Goal: Information Seeking & Learning: Learn about a topic

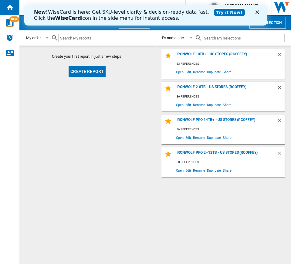
click at [255, 13] on icon "Close" at bounding box center [257, 12] width 4 height 4
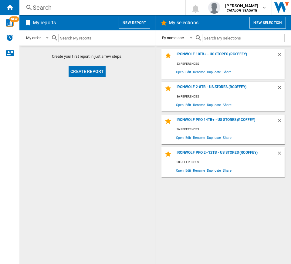
click at [147, 22] on button "New report" at bounding box center [134, 23] width 31 height 12
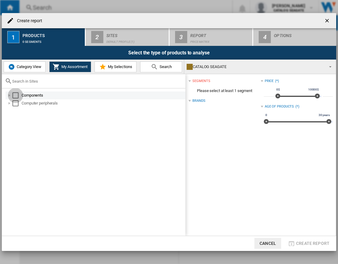
click at [13, 95] on div "Select" at bounding box center [15, 95] width 6 height 6
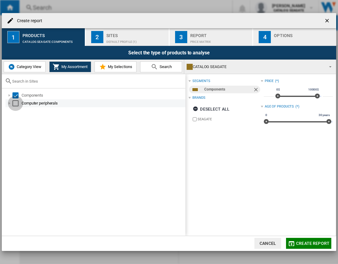
click at [15, 100] on div "Select" at bounding box center [15, 103] width 6 height 6
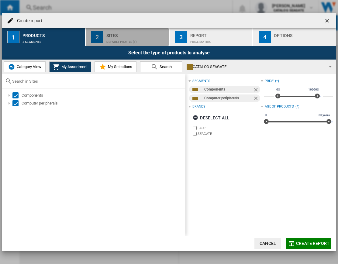
click at [120, 34] on div "Sites" at bounding box center [136, 34] width 60 height 6
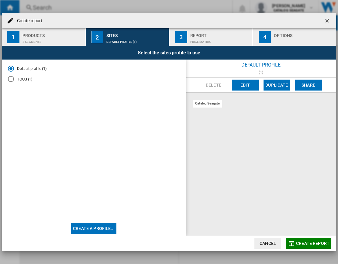
click at [245, 86] on button "Edit" at bounding box center [245, 85] width 27 height 11
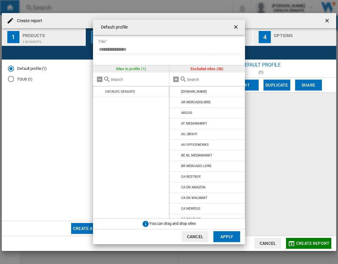
click at [196, 76] on div at bounding box center [207, 80] width 76 height 14
click at [195, 78] on div at bounding box center [207, 80] width 76 height 14
click at [195, 79] on input "text" at bounding box center [214, 79] width 55 height 5
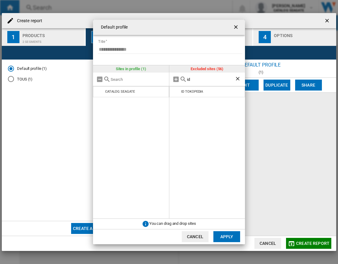
drag, startPoint x: 176, startPoint y: 80, endPoint x: 133, endPoint y: 80, distance: 42.8
click at [133, 80] on div "Sites in profile (1) CATALOG [GEOGRAPHIC_DATA] Excluded sites (56) id ID TOKOPE…" at bounding box center [169, 141] width 152 height 153
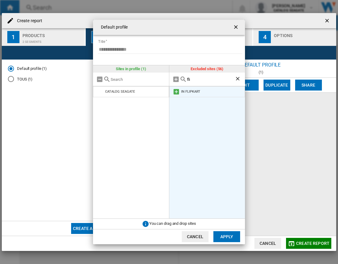
click at [175, 92] on md-icon at bounding box center [175, 91] width 7 height 7
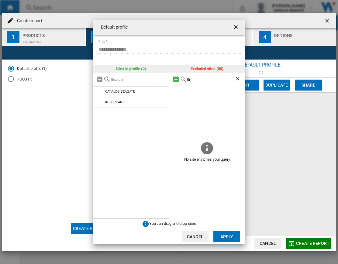
drag, startPoint x: 201, startPoint y: 78, endPoint x: 176, endPoint y: 78, distance: 24.6
click at [176, 78] on div "fli" at bounding box center [207, 80] width 76 height 14
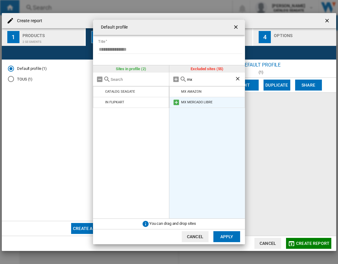
click at [179, 100] on md-icon at bounding box center [175, 102] width 7 height 7
drag, startPoint x: 202, startPoint y: 80, endPoint x: 170, endPoint y: 80, distance: 31.9
click at [173, 80] on div "mx" at bounding box center [207, 80] width 76 height 14
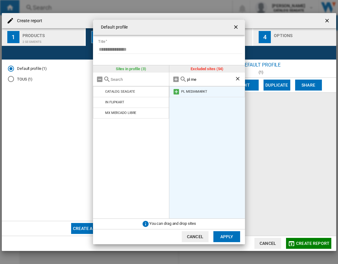
click at [177, 91] on md-icon at bounding box center [175, 91] width 7 height 7
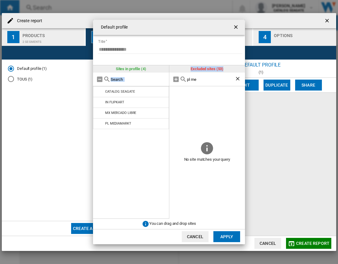
drag, startPoint x: 200, startPoint y: 75, endPoint x: 161, endPoint y: 77, distance: 38.6
click at [161, 77] on div "Sites in profile (4) CATALOG [GEOGRAPHIC_DATA] IN FLIPKART MX [PERSON_NAME] LIB…" at bounding box center [169, 141] width 152 height 153
drag, startPoint x: 199, startPoint y: 79, endPoint x: 152, endPoint y: 79, distance: 46.7
click at [152, 79] on div "Sites in profile (4) CATALOG [GEOGRAPHIC_DATA] IN FLIPKART MX [PERSON_NAME] LIB…" at bounding box center [169, 141] width 152 height 153
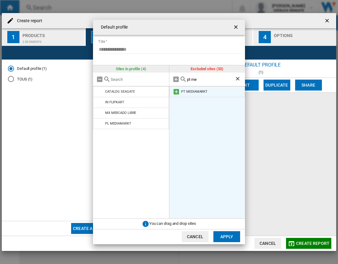
click at [178, 88] on md-icon at bounding box center [175, 91] width 7 height 7
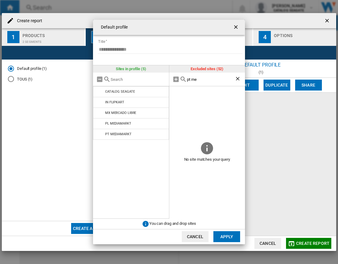
drag, startPoint x: 216, startPoint y: 81, endPoint x: 125, endPoint y: 80, distance: 91.4
click at [126, 81] on div "Sites in profile (5) CATALOG [GEOGRAPHIC_DATA] IN FLIPKART MX [PERSON_NAME] LIB…" at bounding box center [169, 141] width 152 height 153
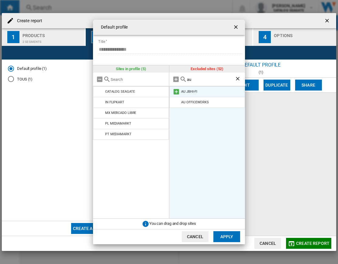
click at [174, 91] on md-icon at bounding box center [175, 91] width 7 height 7
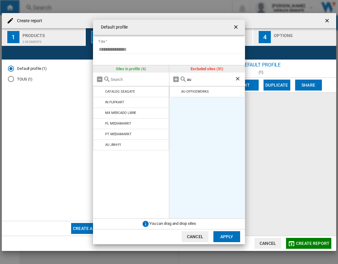
click at [174, 91] on md-icon at bounding box center [175, 91] width 7 height 7
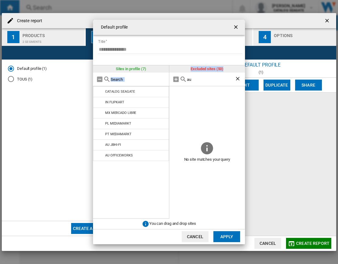
drag, startPoint x: 173, startPoint y: 81, endPoint x: 166, endPoint y: 81, distance: 7.0
click at [166, 81] on div "Sites in profile (7) CATALOG [GEOGRAPHIC_DATA] IN FLIPKART MX [PERSON_NAME] LIB…" at bounding box center [169, 141] width 152 height 153
drag, startPoint x: 188, startPoint y: 81, endPoint x: 178, endPoint y: 78, distance: 10.6
click at [178, 78] on div "au" at bounding box center [207, 80] width 76 height 14
drag, startPoint x: 189, startPoint y: 78, endPoint x: 193, endPoint y: 78, distance: 4.3
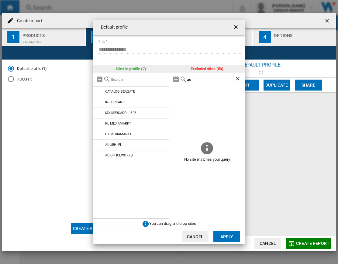
click at [193, 78] on input "au" at bounding box center [211, 79] width 48 height 5
type input "a"
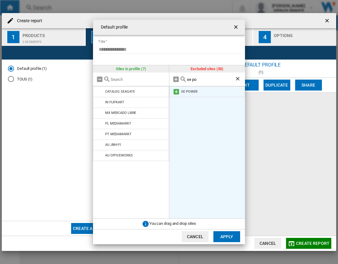
click at [176, 93] on md-icon at bounding box center [175, 91] width 7 height 7
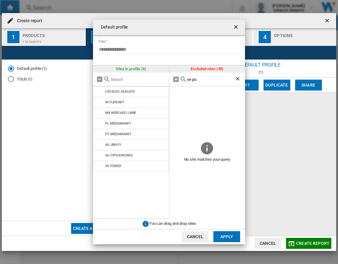
drag, startPoint x: 205, startPoint y: 73, endPoint x: 183, endPoint y: 78, distance: 22.2
click at [183, 78] on div "se po" at bounding box center [207, 80] width 76 height 14
drag, startPoint x: 197, startPoint y: 82, endPoint x: 153, endPoint y: 82, distance: 43.7
click at [153, 82] on div "Sites in profile (8) CATALOG [GEOGRAPHIC_DATA] IN FLIPKART MX [PERSON_NAME] LIB…" at bounding box center [169, 141] width 152 height 153
click at [206, 82] on div "se po" at bounding box center [207, 80] width 76 height 14
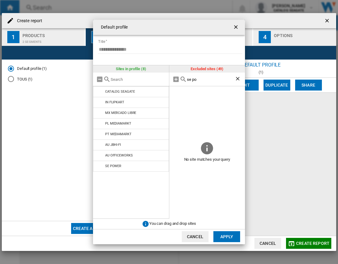
click at [202, 81] on input "se po" at bounding box center [211, 79] width 48 height 5
type input "f"
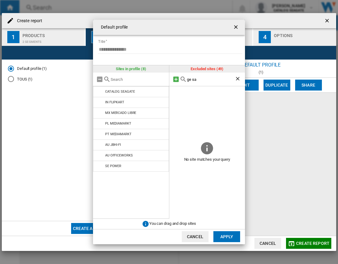
drag, startPoint x: 202, startPoint y: 81, endPoint x: 174, endPoint y: 81, distance: 28.2
click at [174, 81] on div "ge sa" at bounding box center [207, 80] width 76 height 14
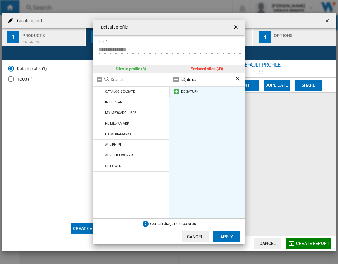
click at [176, 93] on md-icon at bounding box center [175, 91] width 7 height 7
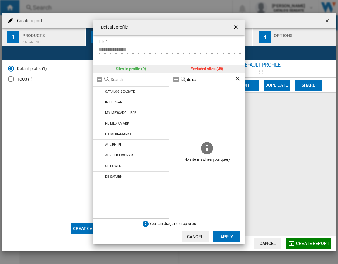
drag, startPoint x: 202, startPoint y: 81, endPoint x: 168, endPoint y: 80, distance: 34.6
click at [168, 80] on div "Sites in profile (9) CATALOG [GEOGRAPHIC_DATA] IN FLIPKART MX [PERSON_NAME] LIB…" at bounding box center [169, 141] width 152 height 153
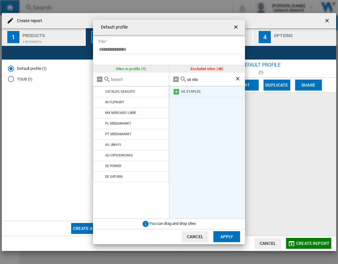
type input "us sta"
click at [175, 93] on md-icon at bounding box center [175, 91] width 7 height 7
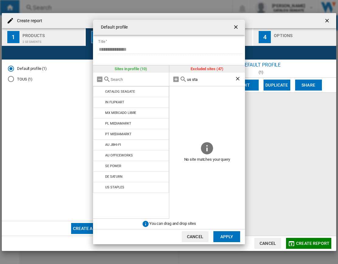
drag, startPoint x: 213, startPoint y: 74, endPoint x: 211, endPoint y: 78, distance: 4.5
click at [210, 75] on div "us sta" at bounding box center [207, 80] width 76 height 14
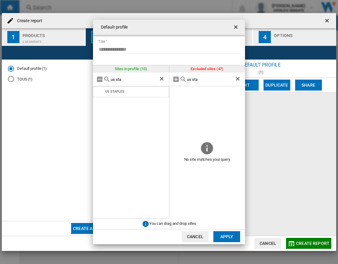
type input "us sta"
click at [165, 78] on ng-md-icon "Clear search" at bounding box center [161, 79] width 7 height 7
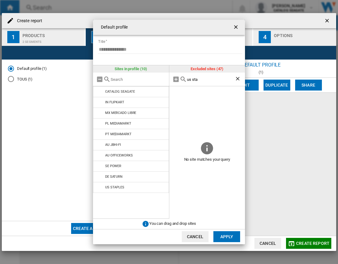
drag, startPoint x: 198, startPoint y: 79, endPoint x: 185, endPoint y: 79, distance: 13.1
click at [185, 79] on div "us sta" at bounding box center [207, 80] width 76 height 14
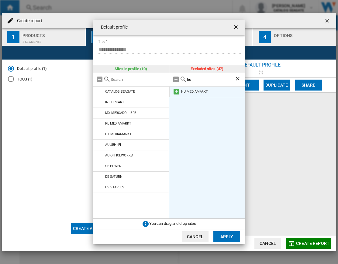
click at [177, 91] on md-icon at bounding box center [175, 91] width 7 height 7
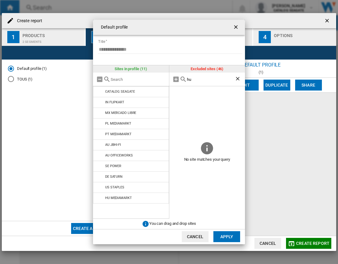
drag, startPoint x: 195, startPoint y: 80, endPoint x: 183, endPoint y: 80, distance: 12.1
click at [183, 80] on div "hu" at bounding box center [207, 80] width 76 height 14
type input "r"
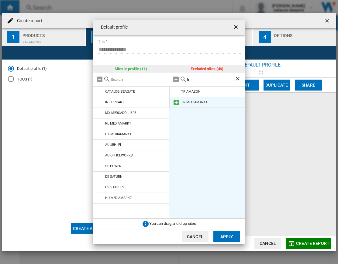
click at [177, 101] on md-icon at bounding box center [175, 102] width 7 height 7
drag, startPoint x: 199, startPoint y: 84, endPoint x: 185, endPoint y: 81, distance: 13.9
click at [185, 81] on div "tr" at bounding box center [207, 80] width 76 height 14
drag, startPoint x: 197, startPoint y: 81, endPoint x: 178, endPoint y: 81, distance: 19.4
click at [178, 81] on div "tr" at bounding box center [207, 80] width 76 height 14
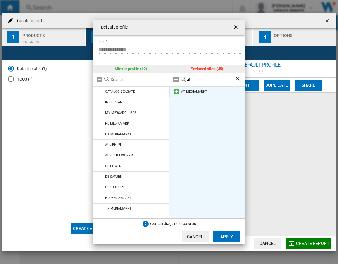
click at [178, 88] on md-icon at bounding box center [175, 91] width 7 height 7
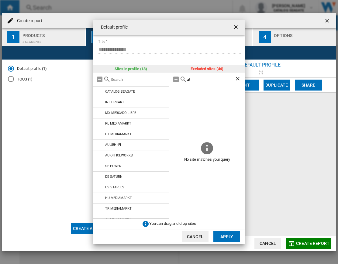
drag, startPoint x: 199, startPoint y: 81, endPoint x: 161, endPoint y: 80, distance: 38.0
click at [161, 80] on div "Sites in profile (13) CATALOG [GEOGRAPHIC_DATA] IN FLIPKART MX [PERSON_NAME] LI…" at bounding box center [169, 141] width 152 height 153
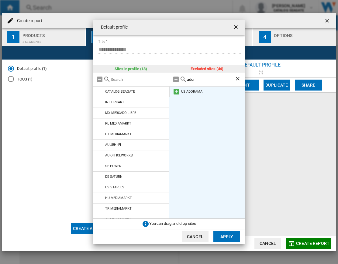
click at [179, 92] on md-icon at bounding box center [175, 91] width 7 height 7
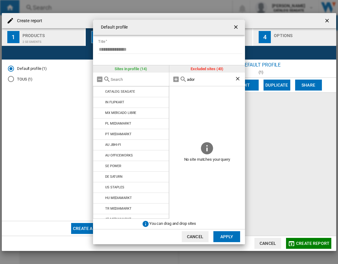
drag, startPoint x: 210, startPoint y: 77, endPoint x: 166, endPoint y: 78, distance: 44.6
click at [166, 78] on div "Sites in profile (14) CATALOG [GEOGRAPHIC_DATA] IN FLIPKART MX [PERSON_NAME] LI…" at bounding box center [169, 141] width 152 height 153
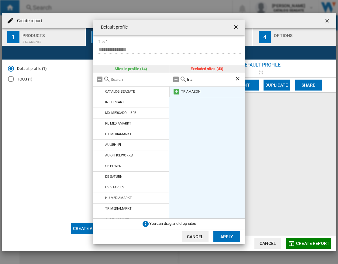
click at [177, 93] on md-icon at bounding box center [175, 91] width 7 height 7
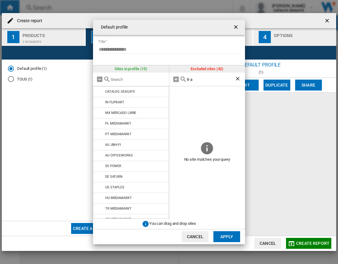
drag, startPoint x: 197, startPoint y: 81, endPoint x: 180, endPoint y: 80, distance: 17.6
click at [180, 80] on div "tr a" at bounding box center [207, 80] width 76 height 14
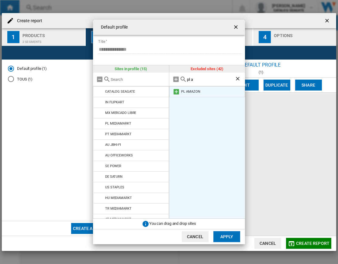
click at [176, 92] on md-icon at bounding box center [175, 91] width 7 height 7
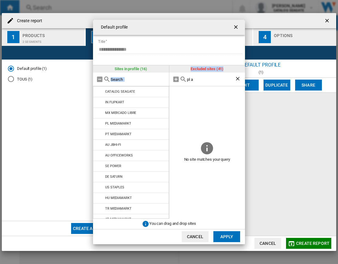
drag, startPoint x: 191, startPoint y: 82, endPoint x: 144, endPoint y: 81, distance: 47.4
click at [144, 81] on div "Sites in profile (16) CATALOG [GEOGRAPHIC_DATA] IN FLIPKART MX [PERSON_NAME] LI…" at bounding box center [169, 141] width 152 height 153
drag, startPoint x: 206, startPoint y: 78, endPoint x: 176, endPoint y: 77, distance: 30.1
click at [176, 77] on div "pl a" at bounding box center [207, 80] width 76 height 14
type input "s"
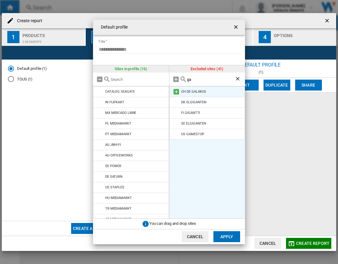
click at [175, 93] on md-icon at bounding box center [175, 91] width 7 height 7
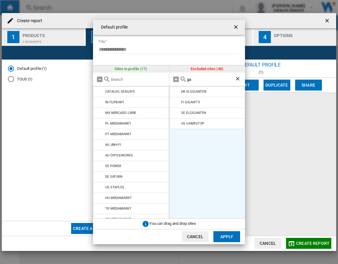
drag, startPoint x: 202, startPoint y: 79, endPoint x: 165, endPoint y: 78, distance: 37.0
click at [165, 78] on div "Sites in profile (17) CATALOG [GEOGRAPHIC_DATA] IN FLIPKART MX [PERSON_NAME] LI…" at bounding box center [169, 141] width 152 height 153
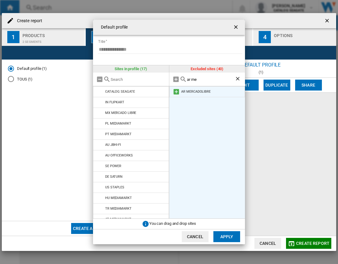
click at [174, 90] on md-icon at bounding box center [175, 91] width 7 height 7
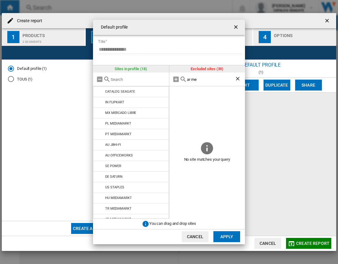
click at [184, 78] on div "ar me" at bounding box center [207, 80] width 76 height 14
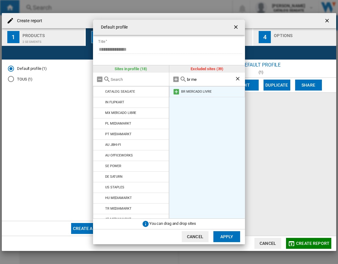
click at [175, 91] on md-icon at bounding box center [175, 91] width 7 height 7
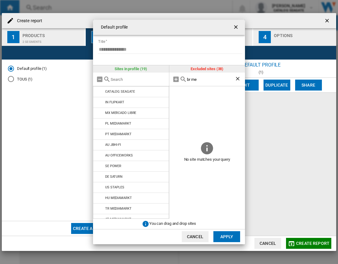
drag, startPoint x: 204, startPoint y: 78, endPoint x: 181, endPoint y: 76, distance: 22.8
click at [181, 76] on div "br me" at bounding box center [207, 80] width 76 height 14
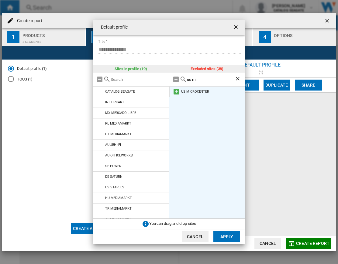
click at [177, 90] on md-icon at bounding box center [175, 91] width 7 height 7
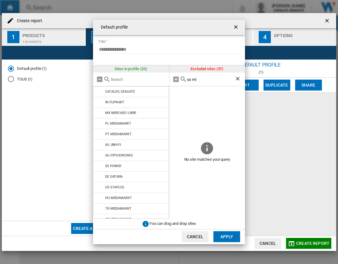
drag, startPoint x: 200, startPoint y: 80, endPoint x: 151, endPoint y: 79, distance: 49.2
click at [151, 79] on div "Sites in profile (20) CATALOG [GEOGRAPHIC_DATA] IN FLIPKART MX [PERSON_NAME] LI…" at bounding box center [169, 141] width 152 height 153
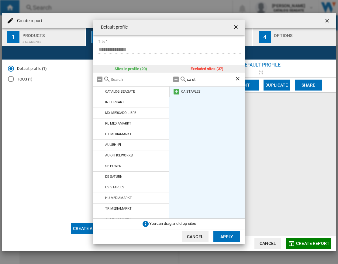
click at [177, 91] on md-icon at bounding box center [175, 91] width 7 height 7
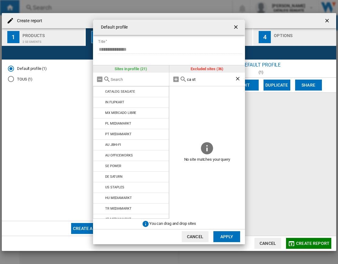
drag, startPoint x: 202, startPoint y: 80, endPoint x: 152, endPoint y: 83, distance: 50.4
click at [152, 83] on div "Sites in profile (21) CATALOG [GEOGRAPHIC_DATA] IN FLIPKART MX [PERSON_NAME] LI…" at bounding box center [169, 141] width 152 height 153
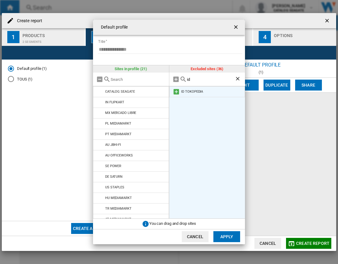
type input "id"
click at [176, 92] on md-icon at bounding box center [175, 91] width 7 height 7
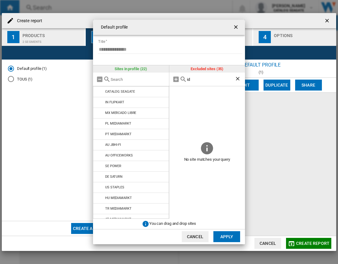
click at [224, 238] on button "Apply" at bounding box center [226, 236] width 27 height 11
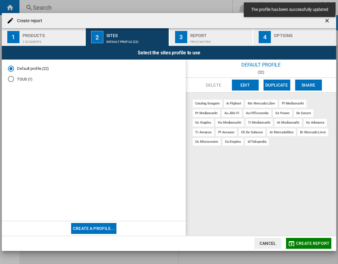
click at [291, 247] on button "Create report" at bounding box center [308, 243] width 45 height 11
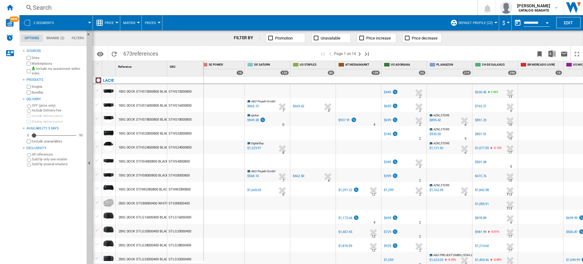
scroll to position [0, 352]
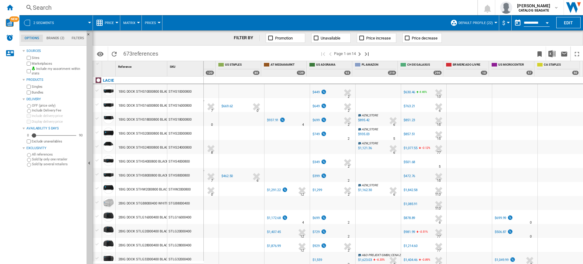
click at [117, 20] on button "Price" at bounding box center [111, 22] width 12 height 15
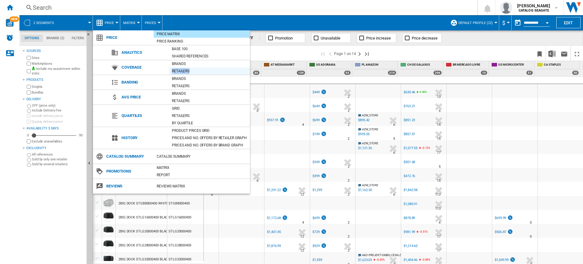
drag, startPoint x: 192, startPoint y: 66, endPoint x: 196, endPoint y: 72, distance: 7.6
click at [196, 72] on div "Brands Retailers" at bounding box center [209, 67] width 81 height 15
click at [195, 72] on div "Retailers" at bounding box center [209, 71] width 81 height 6
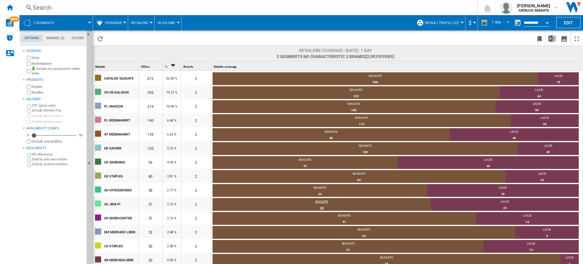
scroll to position [86, 0]
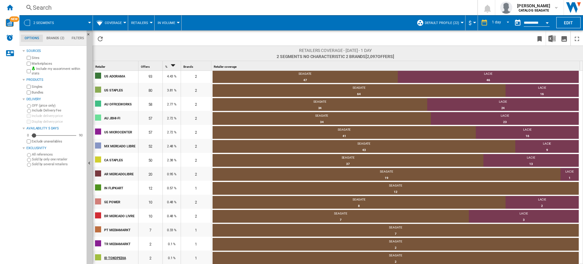
click at [117, 258] on div "ID TOKOPEDIA" at bounding box center [121, 257] width 34 height 13
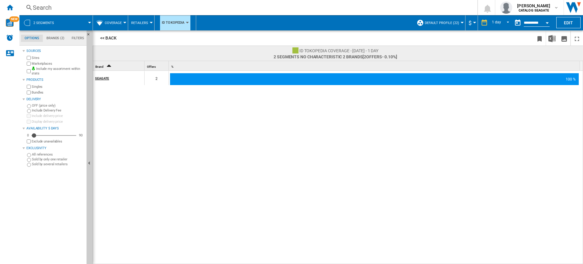
click at [104, 79] on div "SEAGATE" at bounding box center [119, 78] width 49 height 13
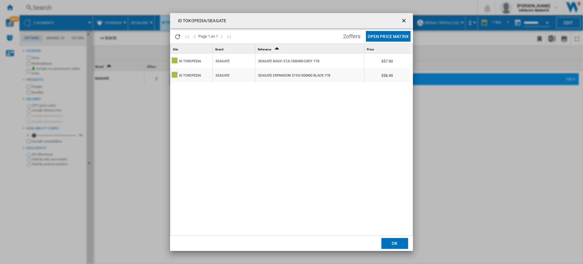
click at [291, 39] on button "Open Price Matrix" at bounding box center [388, 36] width 45 height 11
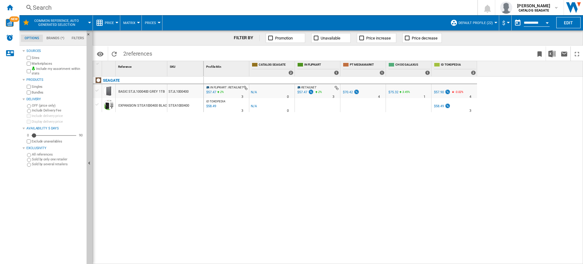
click at [145, 91] on div "BASIC STJL1000400 GREY 1TB" at bounding box center [141, 92] width 46 height 14
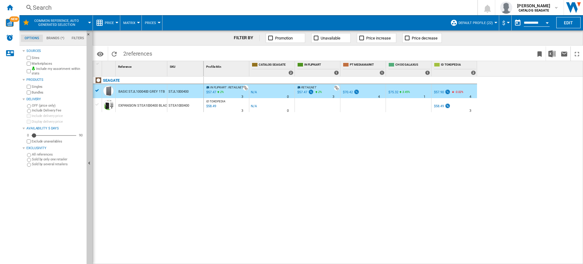
click at [291, 125] on div "IN FLIPKART : RETAILNET -1.0 % $57.47 2 % N/A 3 IN FLIPKART : RETAILNET -1.0 % …" at bounding box center [393, 170] width 379 height 188
click at [208, 92] on div "$57.47" at bounding box center [210, 92] width 11 height 6
click at [291, 112] on div "IN FLIPKART : RETAILNET -1.0 % $57.47 2 % N/A 3 IN FLIPKART : RETAILNET -1.0 % …" at bounding box center [393, 170] width 379 height 188
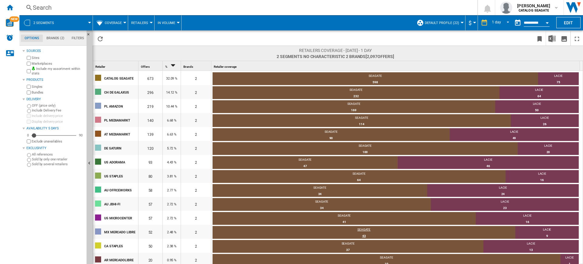
scroll to position [86, 0]
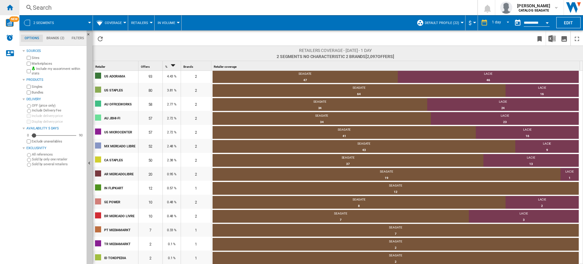
click at [10, 10] on ng-md-icon "Home" at bounding box center [9, 7] width 7 height 7
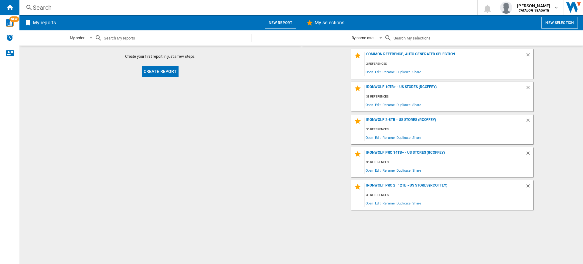
drag, startPoint x: 554, startPoint y: 232, endPoint x: 378, endPoint y: 166, distance: 187.9
click at [291, 232] on div "Common reference, auto generated selection 2 references Open Edit Rename Duplic…" at bounding box center [441, 155] width 269 height 212
click at [269, 31] on div "My order My order By report type By name asc. By name desc." at bounding box center [159, 37] width 281 height 15
click at [270, 26] on button "New report" at bounding box center [280, 23] width 31 height 12
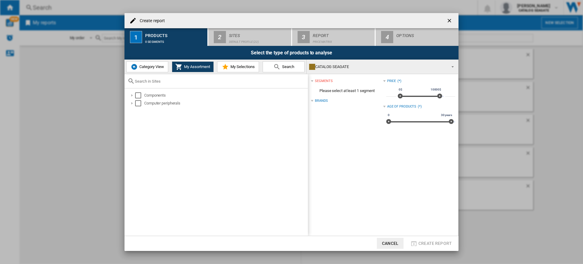
click at [141, 67] on span "Category View" at bounding box center [151, 66] width 26 height 5
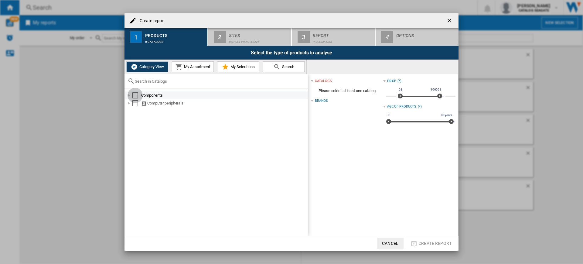
click at [133, 96] on div "Select" at bounding box center [135, 95] width 6 height 6
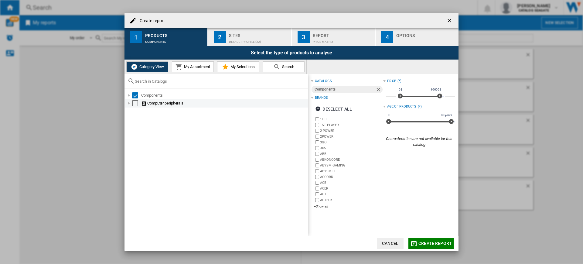
click at [136, 102] on div "Select" at bounding box center [135, 103] width 6 height 6
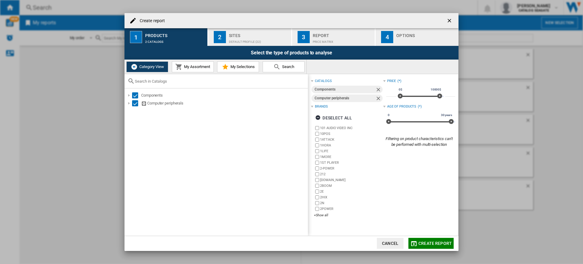
click at [258, 41] on div "Default profile (22)" at bounding box center [259, 40] width 60 height 6
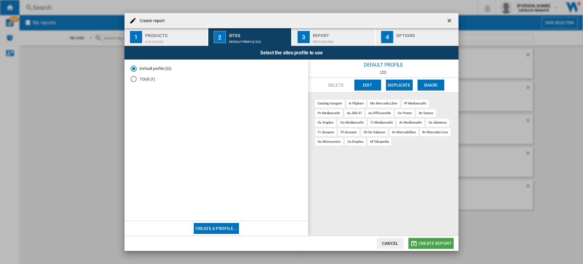
click at [291, 244] on span "Create report" at bounding box center [434, 243] width 33 height 5
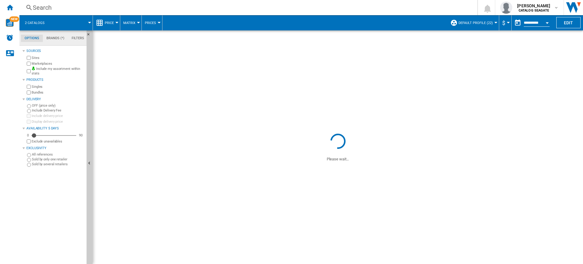
click at [57, 36] on md-tab-item "Brands (*)" at bounding box center [55, 38] width 25 height 7
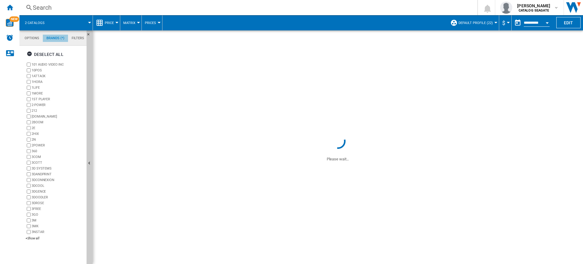
scroll to position [23, 0]
click at [32, 240] on div "+Show all" at bounding box center [54, 238] width 59 height 5
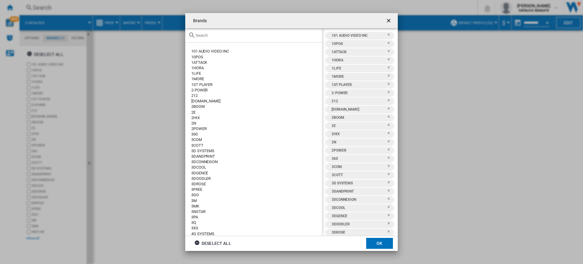
click at [209, 33] on input "text" at bounding box center [256, 35] width 123 height 5
click at [206, 33] on input "text" at bounding box center [256, 35] width 123 height 5
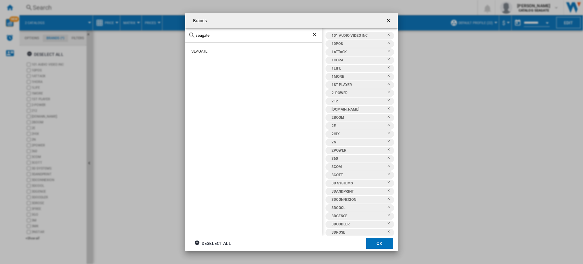
click at [205, 54] on div "SEAGATE" at bounding box center [253, 138] width 137 height 193
click at [224, 241] on div "Deselect all" at bounding box center [212, 243] width 37 height 11
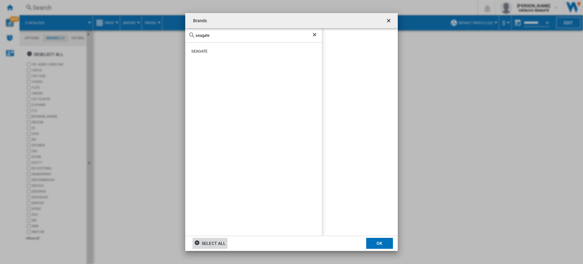
click at [209, 34] on input "seagate" at bounding box center [253, 35] width 116 height 5
click at [198, 49] on div "SEAGATE" at bounding box center [256, 51] width 131 height 5
drag, startPoint x: 222, startPoint y: 35, endPoint x: 165, endPoint y: 29, distance: 57.0
click at [165, 29] on div "Brands [GEOGRAPHIC_DATA] [GEOGRAPHIC_DATA] [GEOGRAPHIC_DATA] Select all OK" at bounding box center [291, 132] width 583 height 264
click at [202, 48] on div "LACIE" at bounding box center [253, 138] width 137 height 193
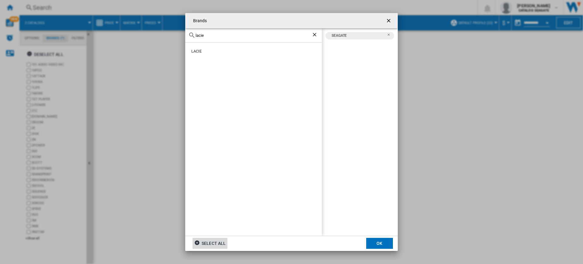
click at [195, 51] on div "LACIE" at bounding box center [256, 51] width 131 height 5
click at [291, 239] on button "OK" at bounding box center [379, 243] width 27 height 11
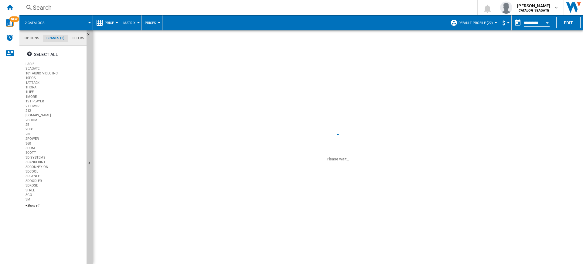
click at [31, 205] on div "+Show all" at bounding box center [54, 205] width 59 height 5
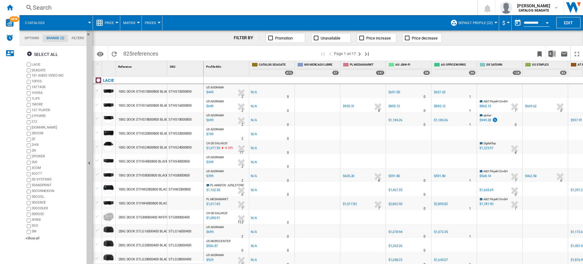
click at [112, 19] on button "Price" at bounding box center [111, 22] width 12 height 15
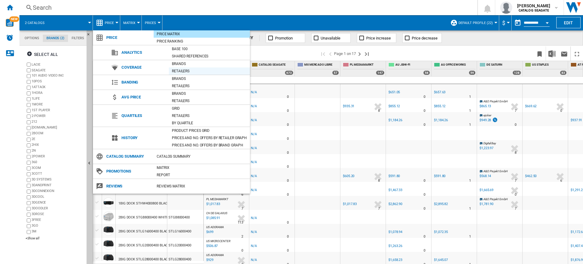
click at [197, 72] on div "Retailers" at bounding box center [209, 71] width 81 height 6
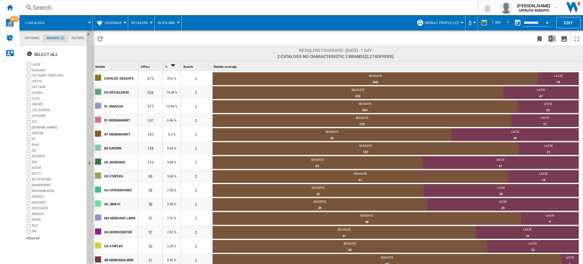
scroll to position [86, 0]
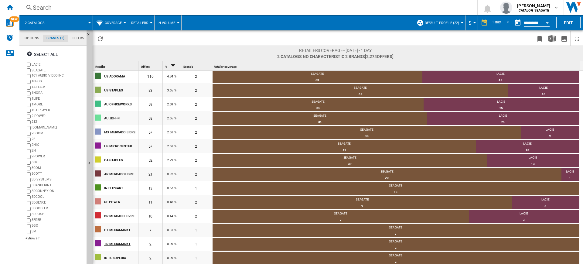
click at [127, 243] on div "TR MEDIAMARKT" at bounding box center [121, 243] width 34 height 13
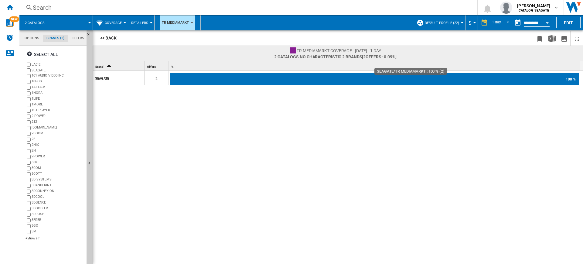
click at [202, 76] on div "100 %" at bounding box center [374, 79] width 409 height 12
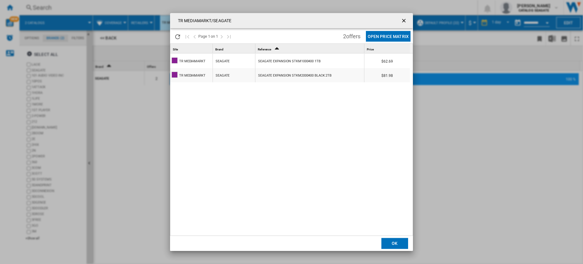
click at [194, 63] on div "TR MEDIAMARKT" at bounding box center [192, 61] width 26 height 14
click at [291, 170] on div "TR MEDIAMARKT/SEAGATE Please wait... Page 1 on 1 2 offers Open Price Matrix Sit…" at bounding box center [291, 132] width 583 height 264
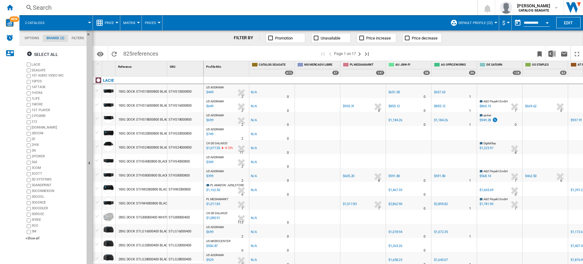
click at [116, 28] on button "Price" at bounding box center [111, 22] width 12 height 15
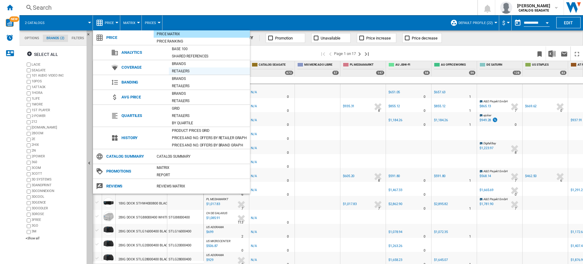
click at [191, 68] on div "Retailers" at bounding box center [209, 71] width 81 height 6
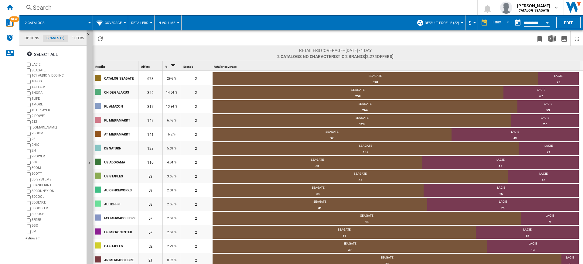
scroll to position [86, 0]
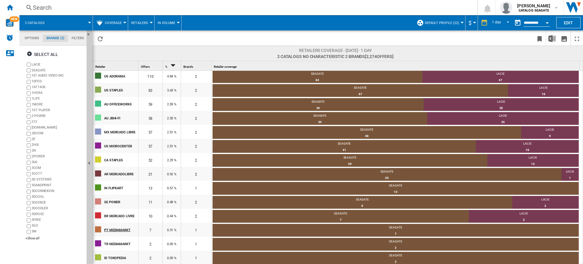
click at [111, 230] on div "PT MEDIAMARKT" at bounding box center [121, 229] width 34 height 13
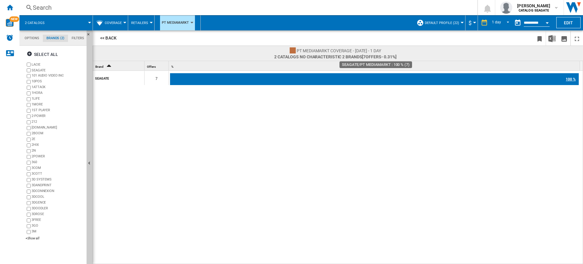
click at [291, 77] on div "100 %" at bounding box center [374, 79] width 409 height 12
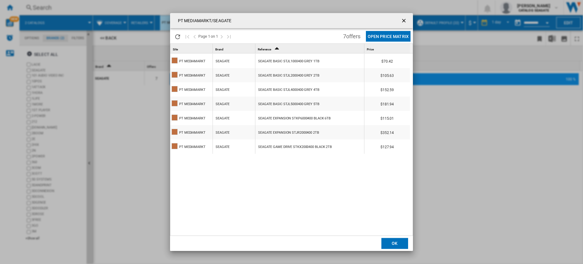
click at [267, 58] on div "SEAGATE BASIC STJL1000400 GREY 1TB" at bounding box center [288, 61] width 61 height 14
drag, startPoint x: 488, startPoint y: 90, endPoint x: 377, endPoint y: 73, distance: 111.7
click at [291, 90] on div "PT MEDIAMARKT/SEAGATE Please wait... Page 1 on 1 7 offers Open Price Matrix Sit…" at bounding box center [291, 132] width 583 height 264
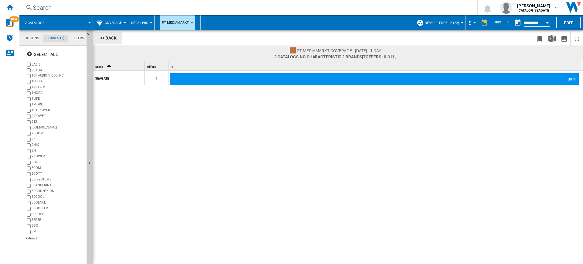
click at [113, 39] on button "<< Back" at bounding box center [108, 38] width 27 height 12
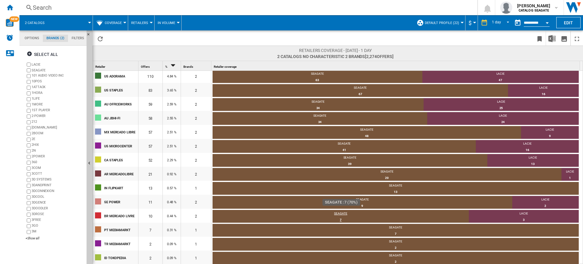
click at [291, 211] on div "SEAGATE 7 70%" at bounding box center [340, 217] width 256 height 12
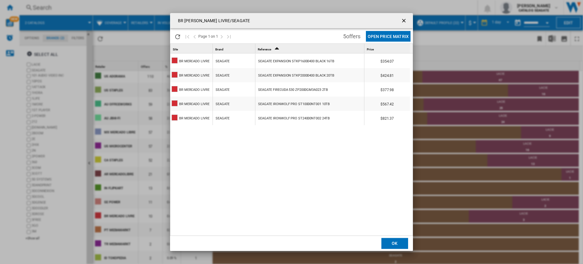
click at [291, 62] on div "SEAGATE EXPANSION STKP16000400 BLACK 16TB" at bounding box center [296, 61] width 76 height 14
click at [291, 140] on div "BR [PERSON_NAME] LIVRE/SEAGATE Please wait... Page 1 on 1 5 offers Open Price M…" at bounding box center [291, 132] width 583 height 264
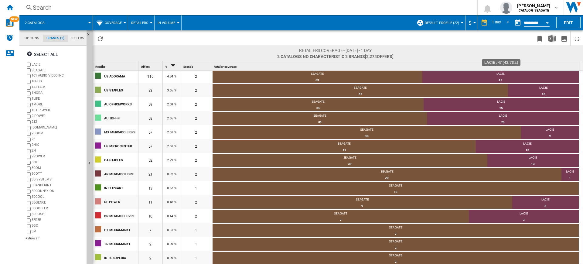
click at [291, 59] on div "Retailers coverage - [DATE] - 1 day 2 catalogs No characteristic 2 brands [2,27…" at bounding box center [338, 53] width 490 height 15
click at [291, 224] on td "SEAGATE 7 100%" at bounding box center [395, 231] width 366 height 14
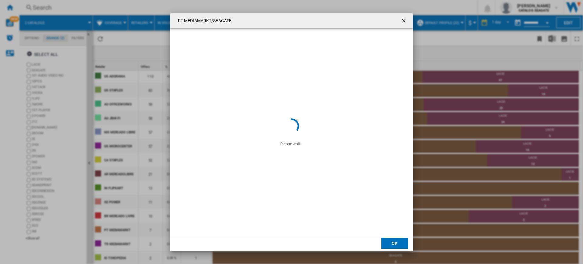
click at [291, 186] on div "PT MEDIAMARKT/SEAGATE Please wait... Page 1 on 0 0 offer Open Price Matrix Site…" at bounding box center [291, 132] width 583 height 264
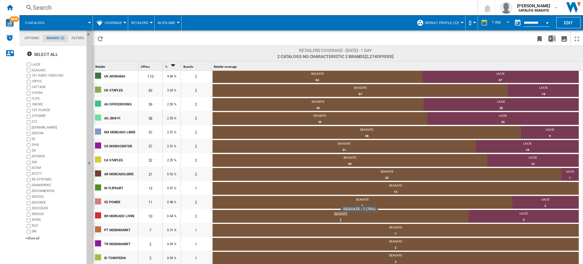
click at [291, 217] on div "7" at bounding box center [340, 220] width 256 height 6
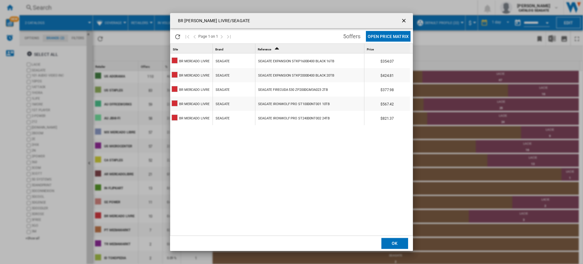
click at [291, 88] on div "BR [PERSON_NAME] LIVRE/SEAGATE Please wait... Page 1 on 1 5 offers Open Price M…" at bounding box center [291, 132] width 583 height 264
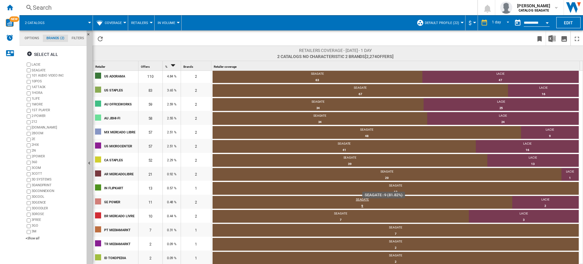
click at [291, 201] on div "SEAGATE" at bounding box center [362, 199] width 300 height 5
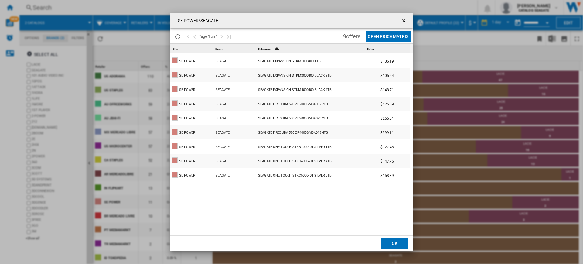
click at [291, 59] on div "$106.19" at bounding box center [387, 61] width 46 height 14
click at [207, 62] on div "SE POWER" at bounding box center [191, 61] width 42 height 14
click at [276, 69] on div "SEAGATE EXPANSION STKM2000400 BLACK 2TB" at bounding box center [294, 76] width 73 height 14
click at [291, 139] on div "SE POWER/SEAGATE Please wait... Page 1 on 1 9 offers Open Price Matrix Site 1 B…" at bounding box center [291, 132] width 583 height 264
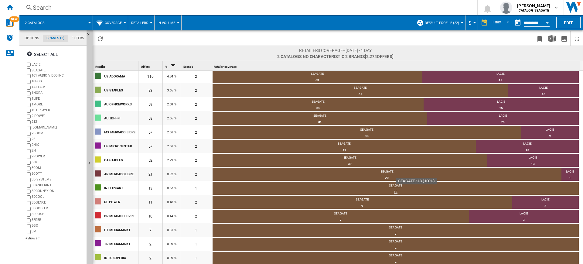
click at [291, 189] on div "13" at bounding box center [395, 192] width 366 height 6
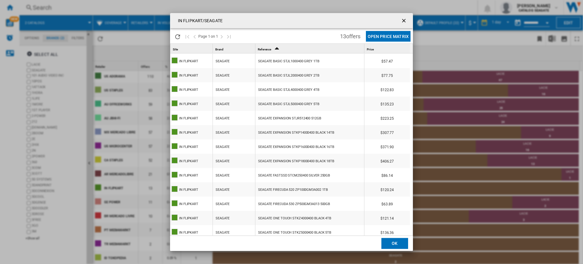
click at [291, 56] on div "SEAGATE BASIC STJL1000400 GREY 1TB" at bounding box center [309, 61] width 109 height 14
drag, startPoint x: 460, startPoint y: 192, endPoint x: 432, endPoint y: 198, distance: 29.2
click at [291, 192] on div "IN FLIPKART/SEAGATE Please wait... Page 1 on 1 13 offers Open Price Matrix Site…" at bounding box center [291, 132] width 583 height 264
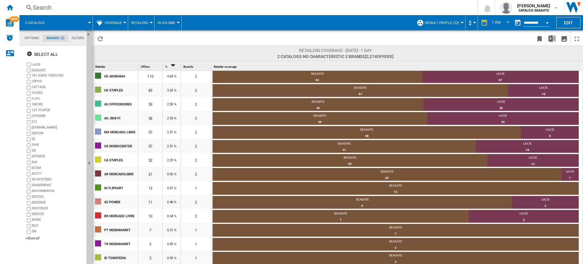
click at [72, 260] on div "Select all LACIE [GEOGRAPHIC_DATA] 101 AUDIO VIDEO INC 10POS [GEOGRAPHIC_DATA] …" at bounding box center [53, 155] width 62 height 217
click at [291, 257] on div "SEAGATE" at bounding box center [395, 255] width 366 height 5
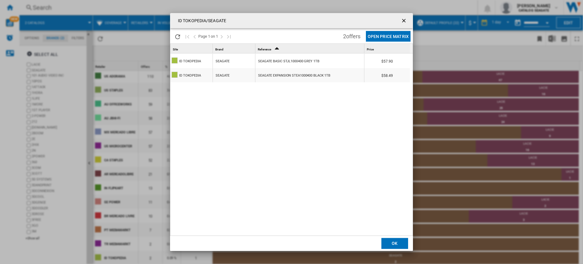
click at [213, 60] on div "SEAGATE" at bounding box center [234, 61] width 42 height 14
click at [291, 63] on div "SEAGATE BASIC STJL1000400 GREY 1TB" at bounding box center [288, 61] width 61 height 14
click at [291, 177] on div "ID TOKOPEDIA/SEAGATE Please wait... Page 1 on 1 2 offers Open Price Matrix Site…" at bounding box center [291, 132] width 583 height 264
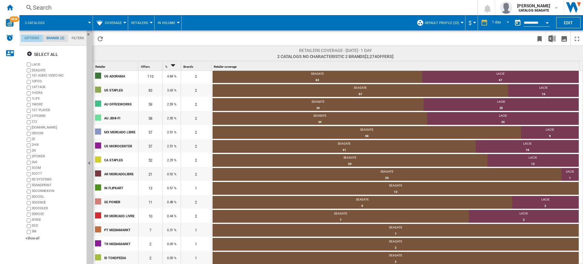
click at [38, 36] on md-tab-item "Options" at bounding box center [32, 38] width 22 height 7
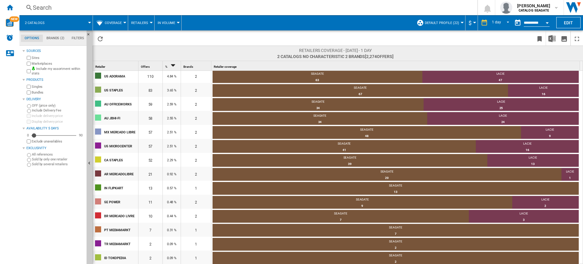
click at [31, 62] on div "Marketplaces" at bounding box center [54, 64] width 59 height 6
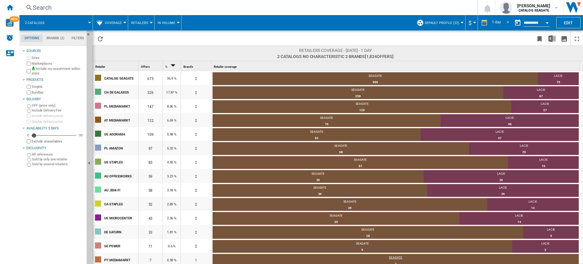
scroll to position [30, 0]
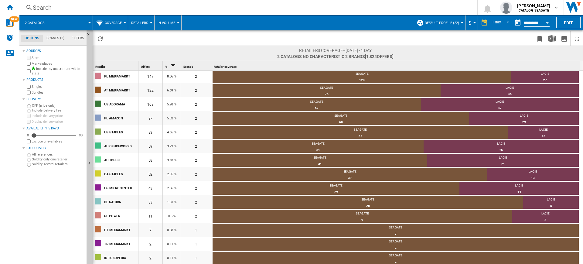
click at [25, 65] on div "Marketplaces" at bounding box center [54, 64] width 59 height 6
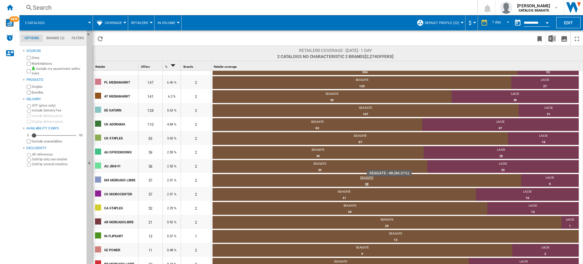
scroll to position [86, 0]
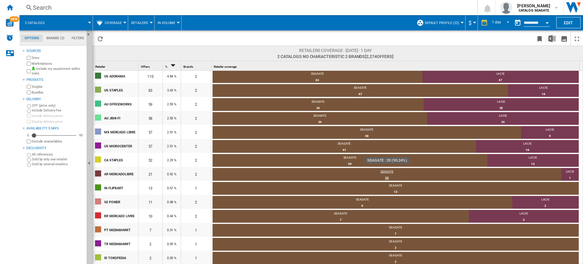
click at [291, 171] on div "SEAGATE" at bounding box center [386, 171] width 349 height 5
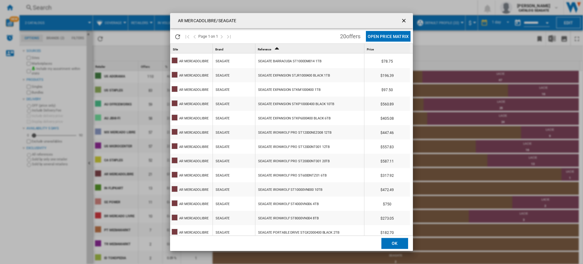
click at [230, 57] on div "SEAGATE" at bounding box center [234, 61] width 42 height 14
click at [279, 56] on div "SEAGATE BARRACUDA ST1000DM014 1TB" at bounding box center [289, 61] width 63 height 14
click at [291, 142] on div "AR MERCADOLIBRE/SEAGATE Please wait... Page 1 on 1 20 offers Open Price Matrix …" at bounding box center [291, 132] width 583 height 264
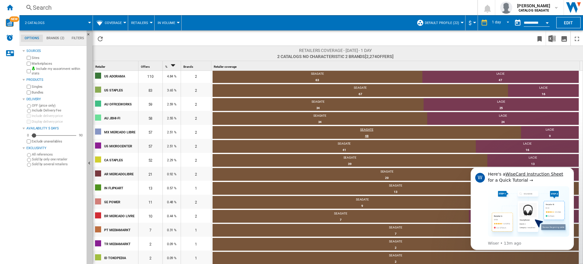
scroll to position [0, 0]
click at [291, 170] on button "Dismiss notification" at bounding box center [572, 169] width 8 height 8
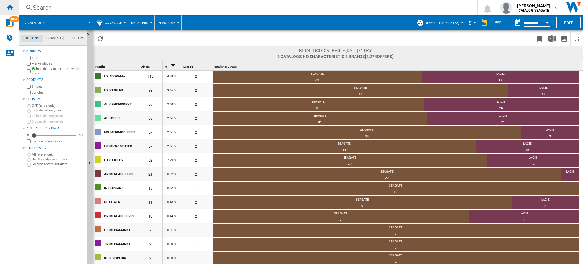
click at [3, 5] on div "Home" at bounding box center [9, 7] width 19 height 15
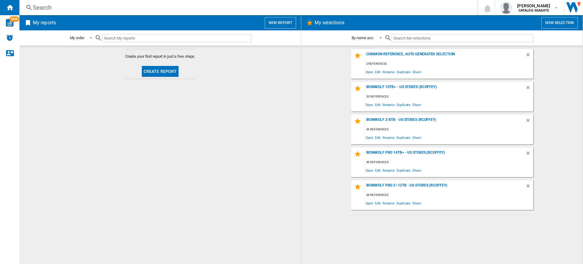
click at [76, 10] on div "Search" at bounding box center [247, 7] width 429 height 8
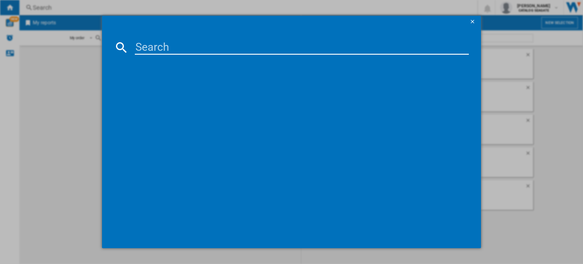
click at [216, 45] on input at bounding box center [302, 47] width 334 height 15
paste input "STHP5000400"
type input "STHP5000400"
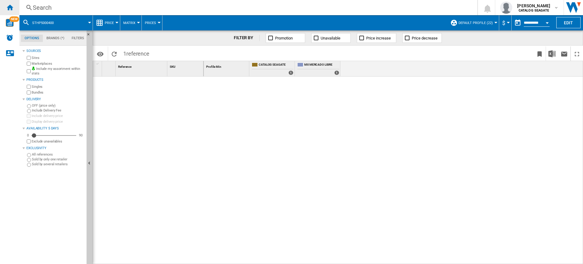
click at [9, 12] on div "Home" at bounding box center [9, 7] width 19 height 15
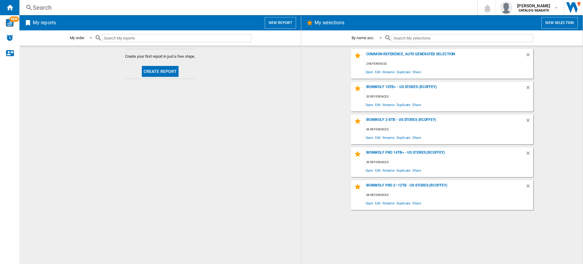
click at [261, 21] on span "My reports" at bounding box center [147, 23] width 230 height 12
click at [273, 21] on button "New report" at bounding box center [280, 23] width 31 height 12
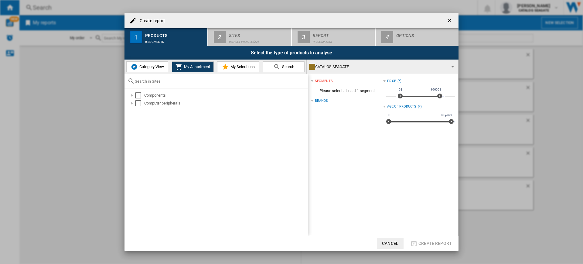
click at [137, 66] on img at bounding box center [134, 66] width 7 height 7
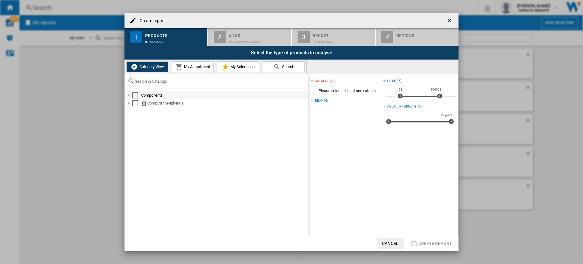
click at [136, 94] on div "Select" at bounding box center [135, 95] width 6 height 6
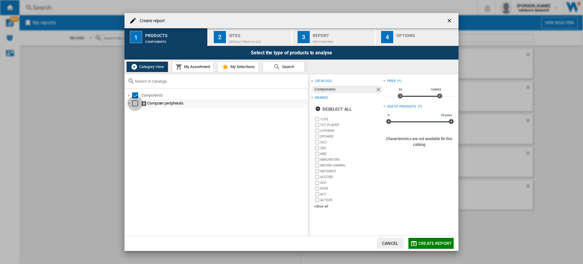
click at [135, 102] on div "Select" at bounding box center [135, 103] width 6 height 6
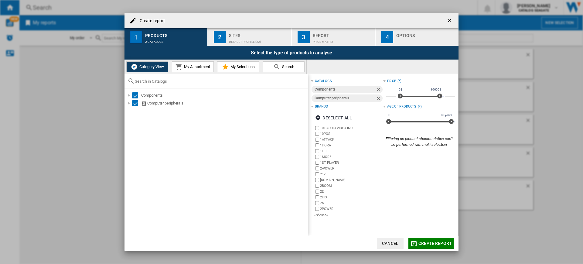
click at [232, 35] on div "Sites" at bounding box center [259, 34] width 60 height 6
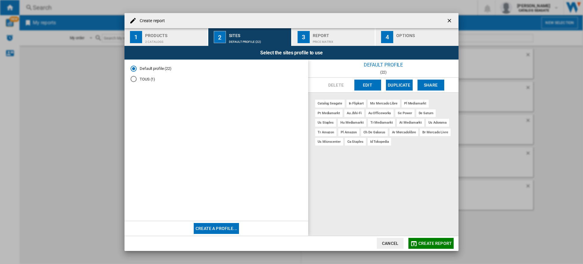
click at [152, 76] on md-radio-button "TOUS (1)" at bounding box center [216, 79] width 171 height 6
click at [379, 83] on button "Edit" at bounding box center [367, 85] width 27 height 11
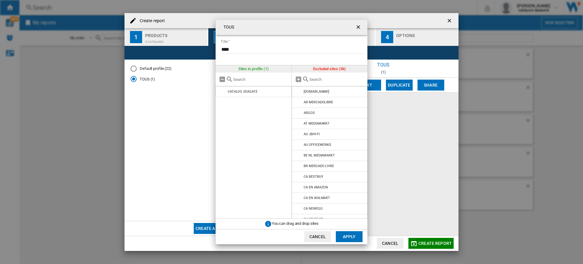
click at [343, 79] on input "text" at bounding box center [336, 79] width 55 height 5
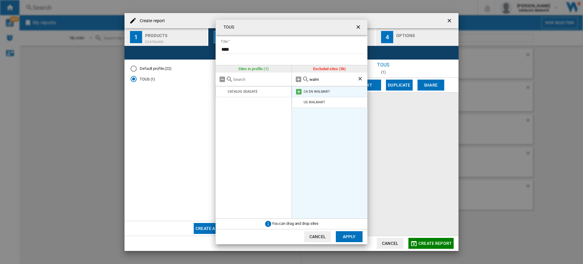
type input "walm"
click at [299, 91] on md-icon at bounding box center [298, 91] width 7 height 7
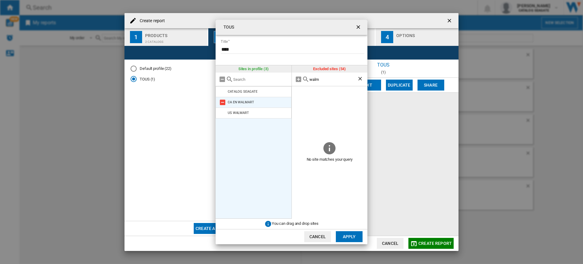
click at [224, 100] on md-icon at bounding box center [222, 102] width 7 height 7
click at [344, 237] on button "Apply" at bounding box center [349, 236] width 27 height 11
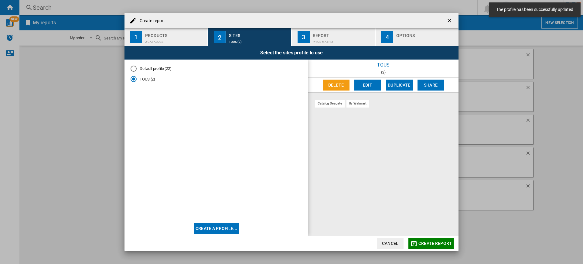
click at [446, 242] on span "Create report" at bounding box center [434, 243] width 33 height 5
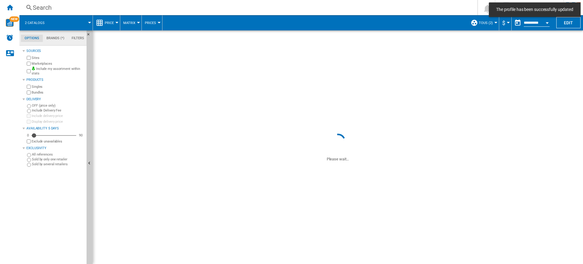
click at [116, 7] on div "Search" at bounding box center [247, 7] width 429 height 8
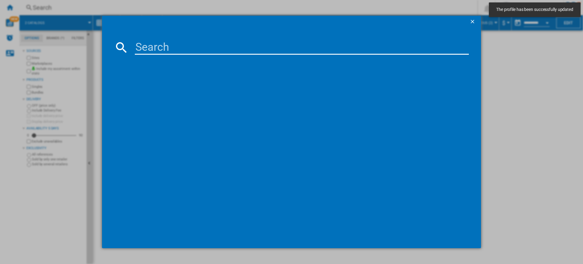
click at [138, 50] on input at bounding box center [302, 47] width 334 height 15
paste input "STHP5000400"
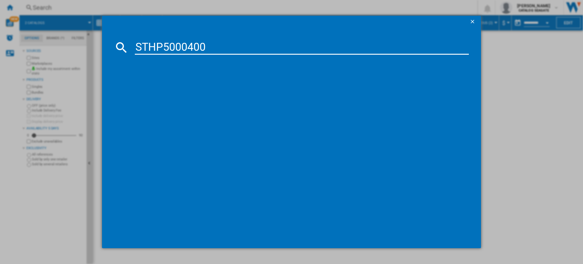
type input "STHP5000400"
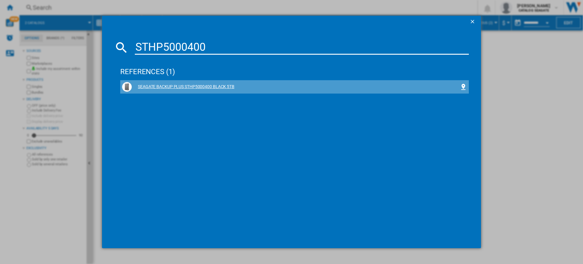
click at [186, 88] on div "SEAGATE BACKUP PLUS STHP5000400 BLACK 5TB" at bounding box center [296, 87] width 328 height 6
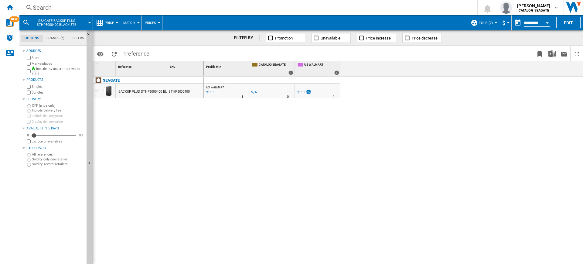
click at [111, 23] on span "Price" at bounding box center [109, 23] width 9 height 4
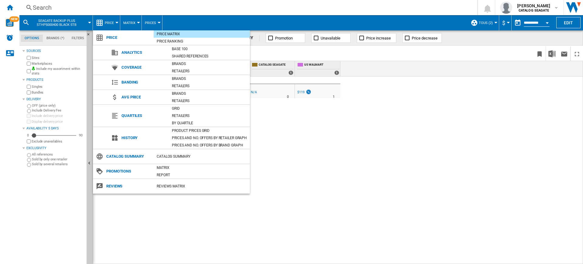
drag, startPoint x: 338, startPoint y: 167, endPoint x: 324, endPoint y: 68, distance: 100.3
click at [338, 167] on md-backdrop at bounding box center [291, 132] width 583 height 264
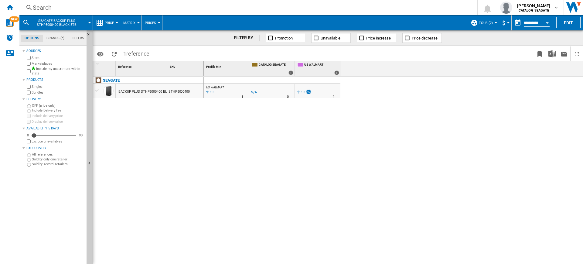
click at [130, 23] on span "Matrix" at bounding box center [129, 23] width 12 height 4
click at [150, 16] on md-backdrop at bounding box center [291, 132] width 583 height 264
click at [152, 19] on button "Prices" at bounding box center [152, 22] width 14 height 15
click at [120, 26] on md-backdrop at bounding box center [291, 132] width 583 height 264
click at [109, 24] on span "Price" at bounding box center [109, 23] width 9 height 4
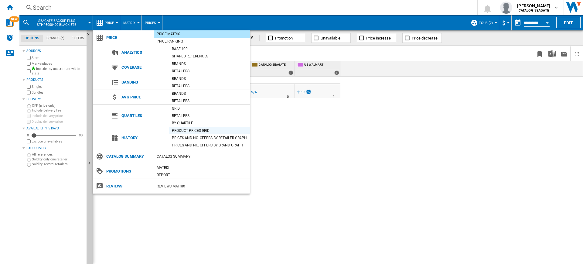
click at [218, 129] on div "Product prices grid" at bounding box center [209, 130] width 81 height 6
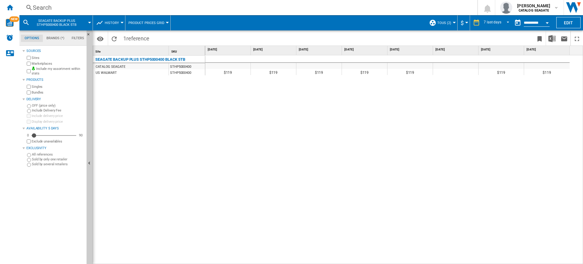
drag, startPoint x: 364, startPoint y: 72, endPoint x: 352, endPoint y: 70, distance: 12.0
click at [352, 70] on div "$119" at bounding box center [364, 72] width 45 height 6
drag, startPoint x: 318, startPoint y: 77, endPoint x: 311, endPoint y: 76, distance: 6.8
click at [313, 76] on div "$119 $119 $119 $119 $119 $119 $119" at bounding box center [394, 159] width 378 height 209
drag, startPoint x: 280, startPoint y: 71, endPoint x: 335, endPoint y: 70, distance: 54.9
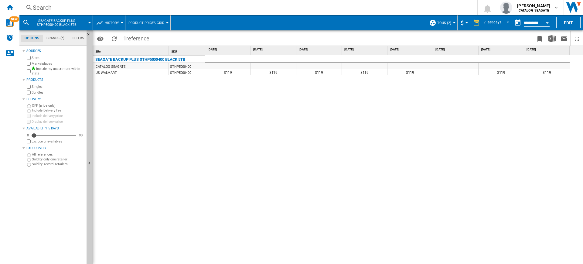
click at [270, 71] on div "$119" at bounding box center [273, 72] width 45 height 6
click at [151, 21] on span "Product prices grid" at bounding box center [146, 23] width 36 height 4
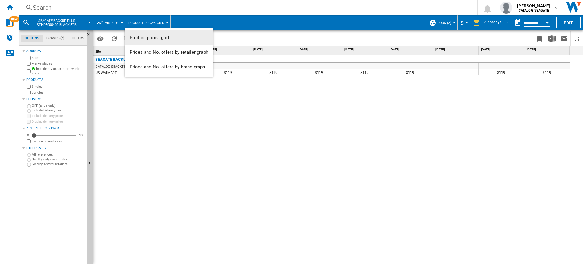
click at [116, 27] on md-backdrop at bounding box center [291, 132] width 583 height 264
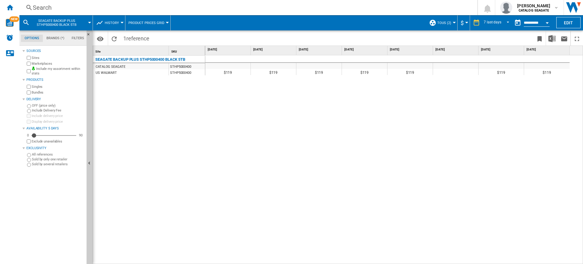
click at [117, 22] on span "History" at bounding box center [112, 23] width 14 height 4
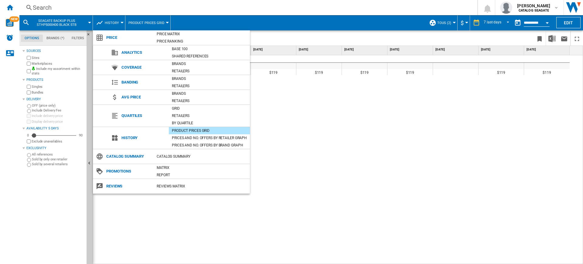
click at [117, 22] on md-backdrop at bounding box center [291, 132] width 583 height 264
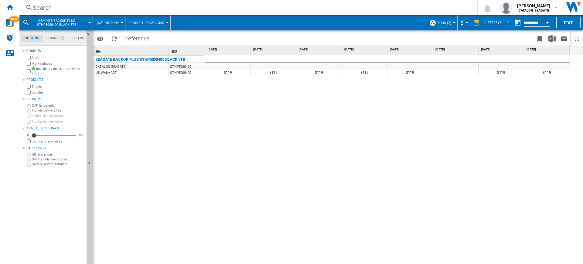
click at [147, 25] on button "Product prices grid" at bounding box center [147, 22] width 39 height 15
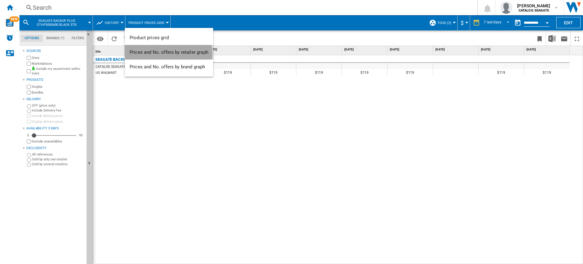
click at [166, 53] on span "Prices and No. offers by retailer graph" at bounding box center [169, 51] width 79 height 5
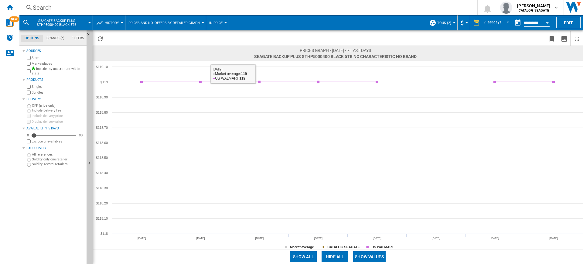
click at [141, 25] on button "Prices and No. offers by retailer graph" at bounding box center [165, 22] width 74 height 15
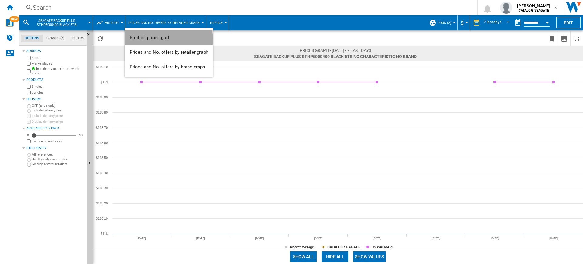
click at [164, 43] on button "Product prices grid" at bounding box center [169, 37] width 88 height 15
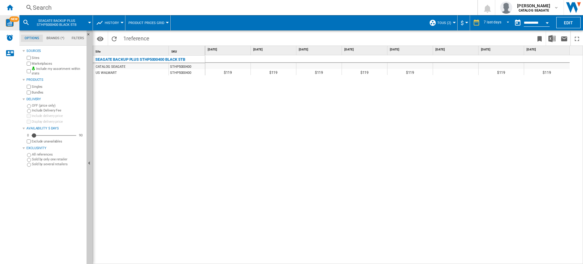
click at [5, 24] on div "NEW" at bounding box center [9, 23] width 19 height 8
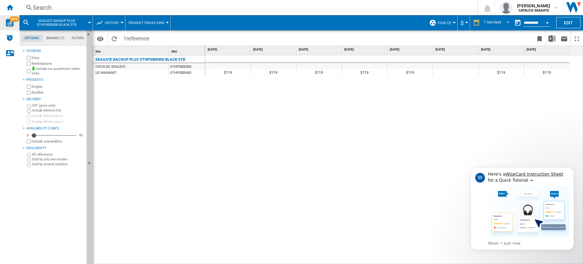
click at [161, 25] on button "Product prices grid" at bounding box center [147, 22] width 39 height 15
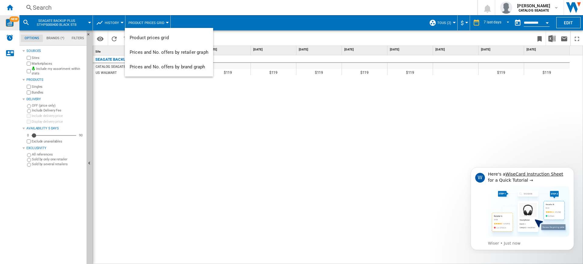
click at [112, 20] on md-backdrop at bounding box center [291, 132] width 583 height 264
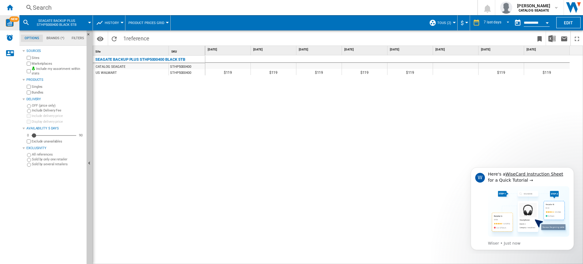
click at [114, 20] on button "History" at bounding box center [113, 22] width 17 height 15
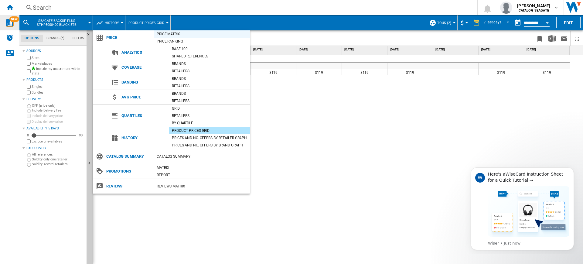
click at [179, 36] on div "Price Matrix" at bounding box center [202, 34] width 96 height 6
